Goal: Information Seeking & Learning: Learn about a topic

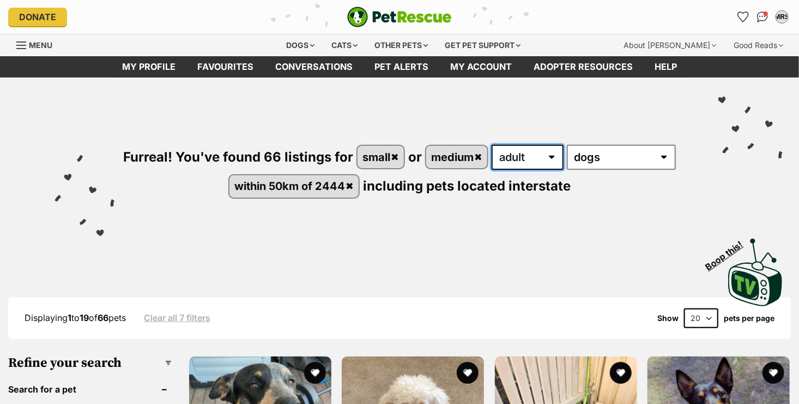
click at [516, 159] on select "any age puppy adult senior" at bounding box center [528, 156] width 72 height 25
select select "senior"
click at [492, 144] on select "any age puppy adult senior" at bounding box center [528, 156] width 72 height 25
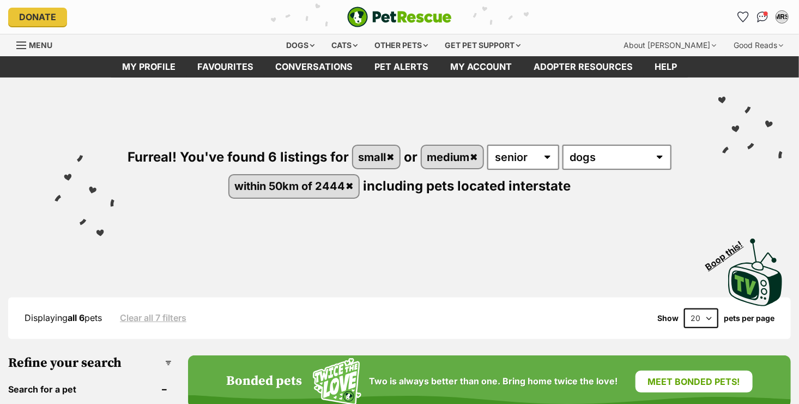
click at [682, 225] on div "Furreal! You've found 6 listings for small or medium any age puppy adult senior…" at bounding box center [399, 152] width 767 height 151
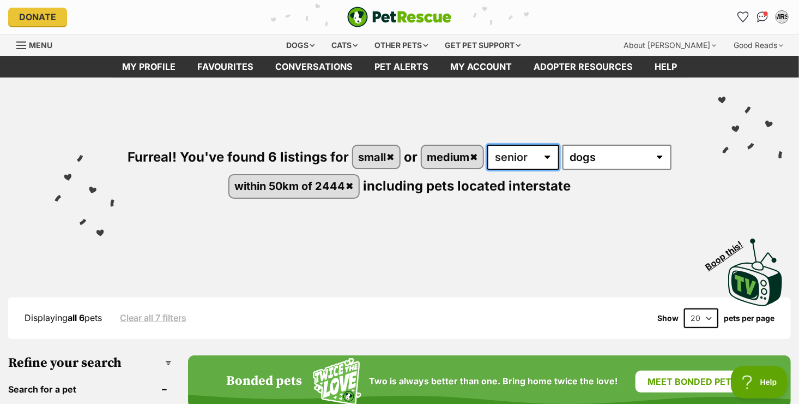
click at [512, 160] on select "any age puppy adult senior" at bounding box center [523, 156] width 72 height 25
select select "adult"
click at [488, 144] on select "any age puppy adult senior" at bounding box center [523, 156] width 72 height 25
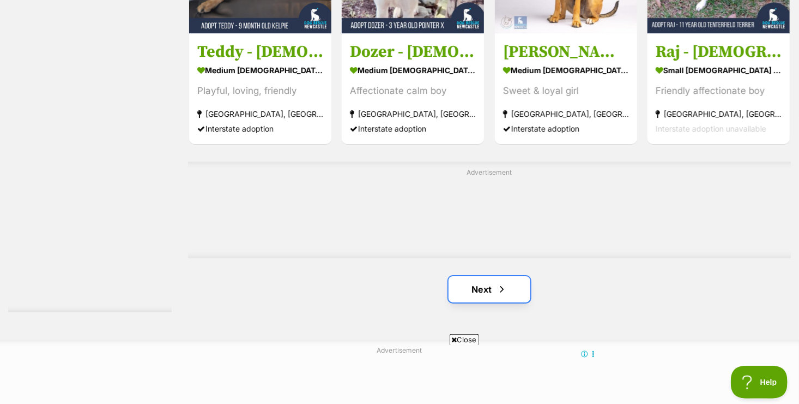
click at [478, 287] on link "Next" at bounding box center [490, 289] width 82 height 26
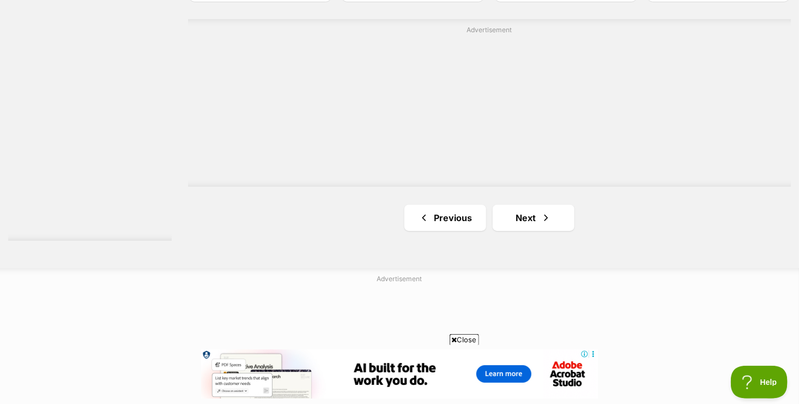
scroll to position [2013, 0]
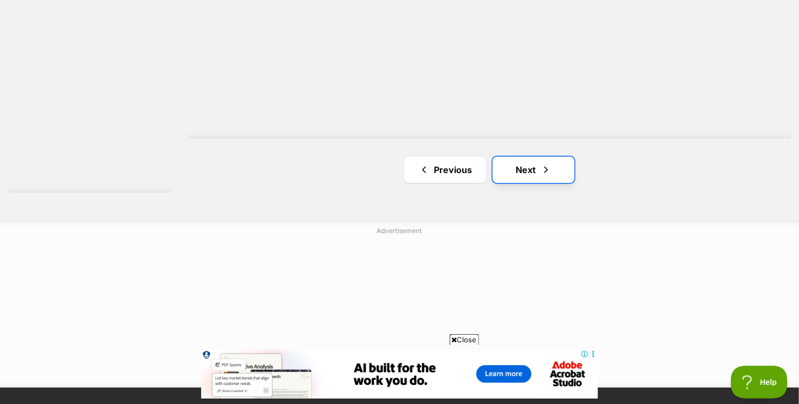
click at [545, 177] on link "Next" at bounding box center [534, 169] width 82 height 26
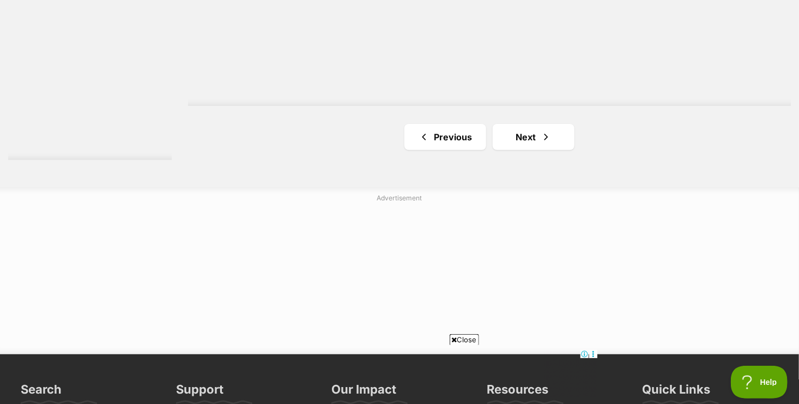
scroll to position [2133, 0]
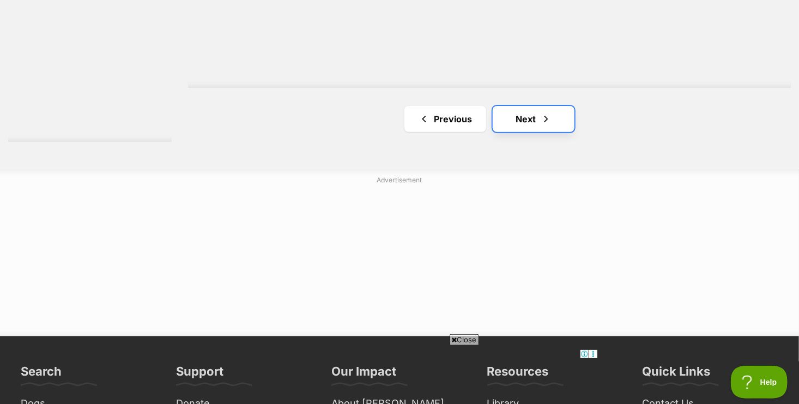
click at [562, 120] on link "Next" at bounding box center [534, 119] width 82 height 26
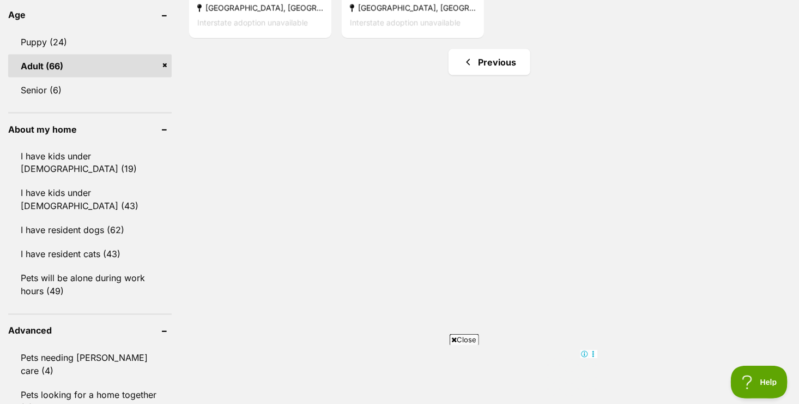
scroll to position [837, 0]
